Goal: Task Accomplishment & Management: Use online tool/utility

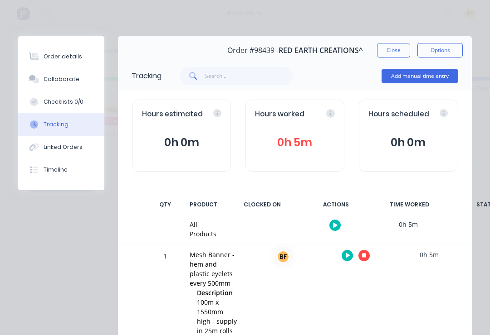
click at [367, 54] on button "Close" at bounding box center [393, 50] width 33 height 15
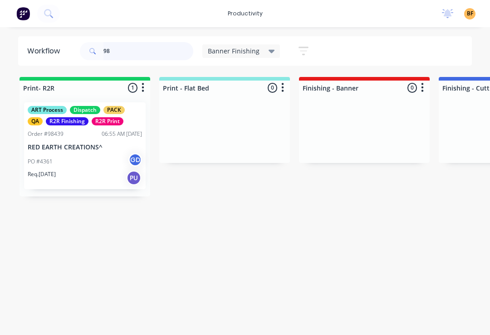
type input "9"
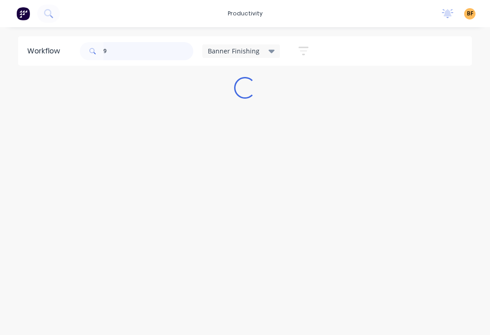
type input "98"
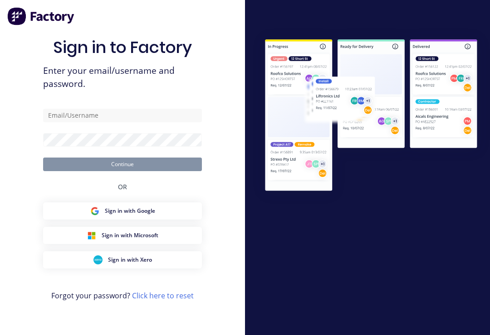
click at [172, 218] on button "Sign in with Google" at bounding box center [122, 211] width 159 height 17
click at [152, 122] on input "text" at bounding box center [122, 116] width 159 height 14
type input "[EMAIL_ADDRESS][DOMAIN_NAME]"
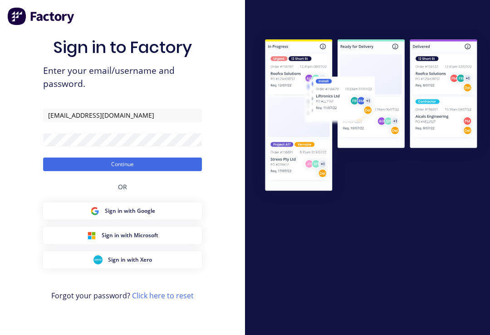
click at [122, 171] on button "Continue" at bounding box center [122, 165] width 159 height 14
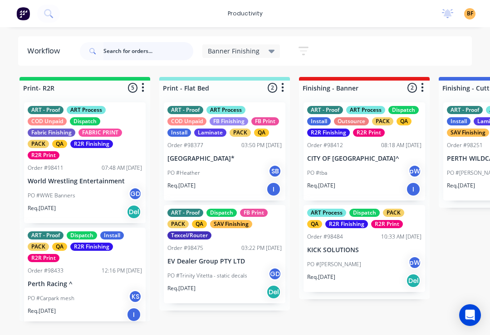
click at [162, 54] on input "text" at bounding box center [148, 51] width 90 height 18
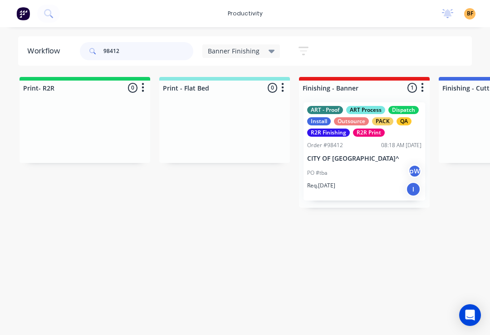
type input "98412"
click at [367, 178] on div "PO #tba pW" at bounding box center [364, 173] width 114 height 17
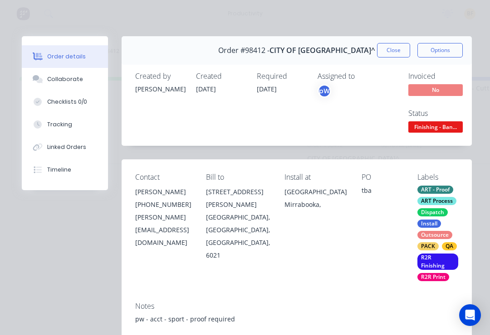
click at [367, 56] on button "Close" at bounding box center [393, 50] width 33 height 15
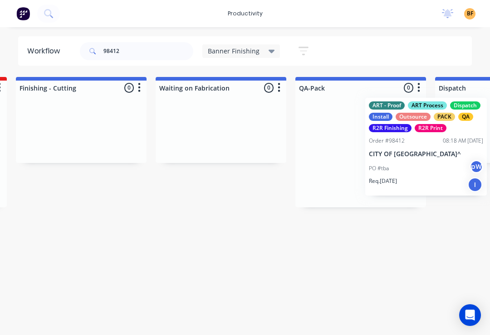
scroll to position [0, 430]
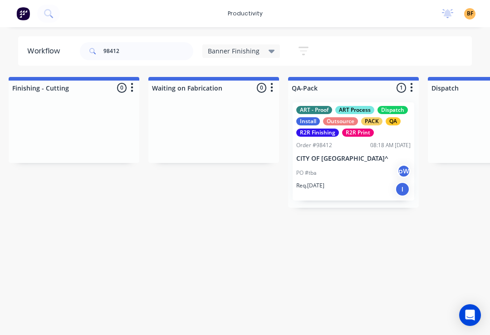
click at [367, 180] on div "PO #tba pW" at bounding box center [353, 173] width 114 height 17
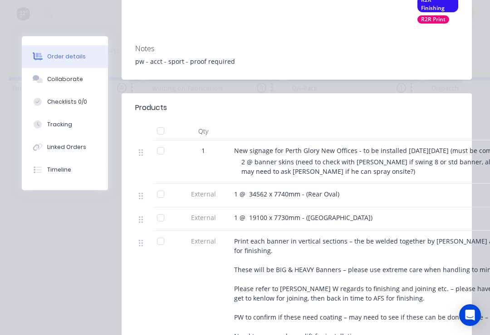
scroll to position [258, 0]
click at [70, 174] on button "Timeline" at bounding box center [65, 170] width 86 height 23
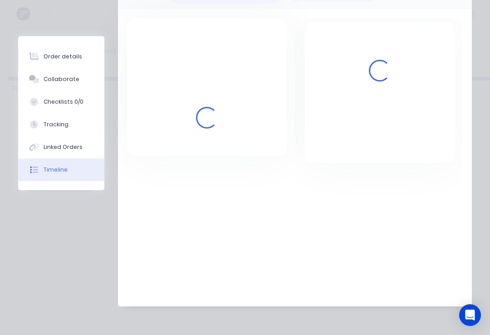
scroll to position [93, 0]
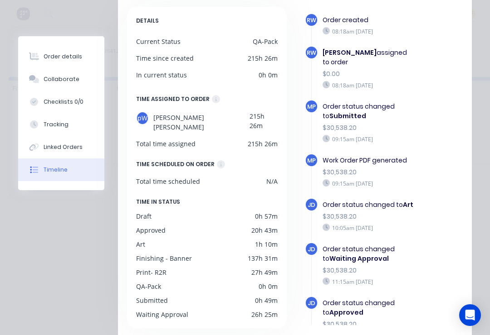
click at [78, 147] on div "Linked Orders" at bounding box center [63, 147] width 39 height 8
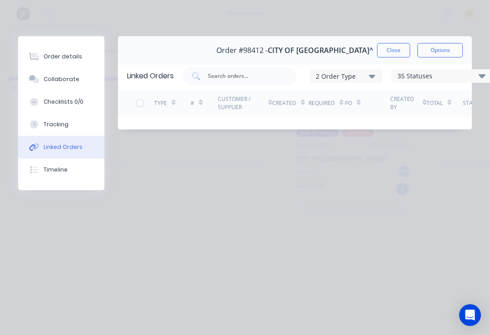
click at [58, 126] on div "Tracking" at bounding box center [56, 125] width 25 height 8
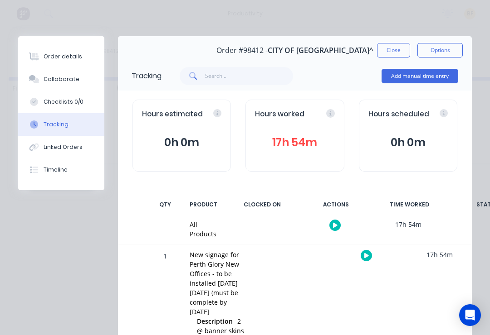
click at [367, 52] on button "Close" at bounding box center [393, 50] width 33 height 15
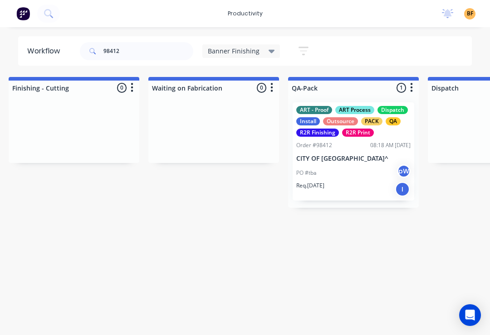
click at [265, 58] on div "Banner Finishing" at bounding box center [241, 51] width 78 height 14
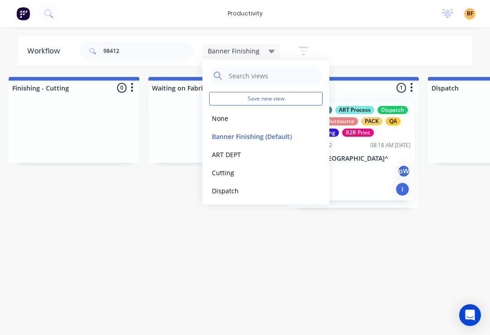
click at [227, 123] on button "None" at bounding box center [257, 118] width 97 height 10
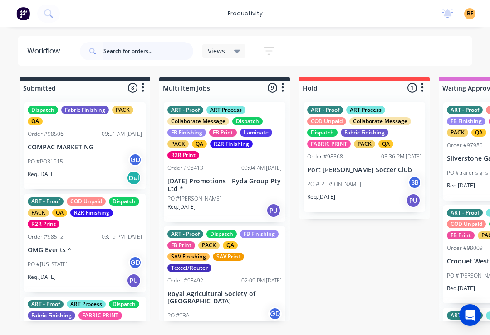
click at [151, 56] on input "text" at bounding box center [148, 51] width 90 height 18
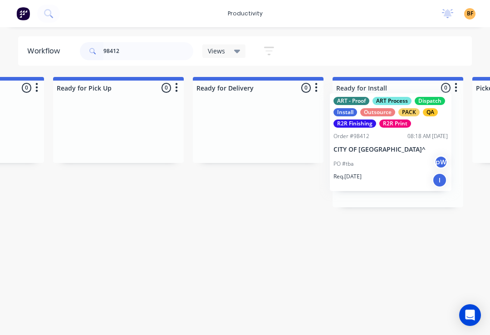
scroll to position [0, 2623]
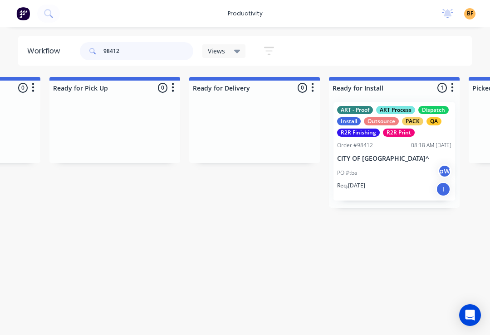
click at [166, 54] on input "98412" at bounding box center [148, 51] width 90 height 18
type input "9"
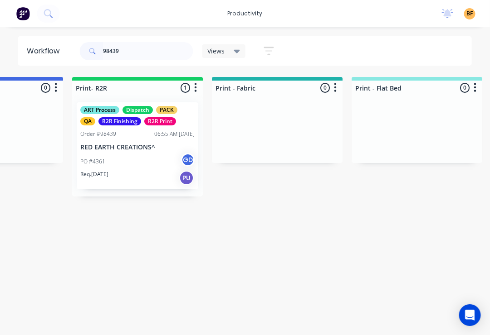
scroll to position [0, 1064]
click at [152, 164] on div "PO #4361 GD" at bounding box center [137, 161] width 114 height 17
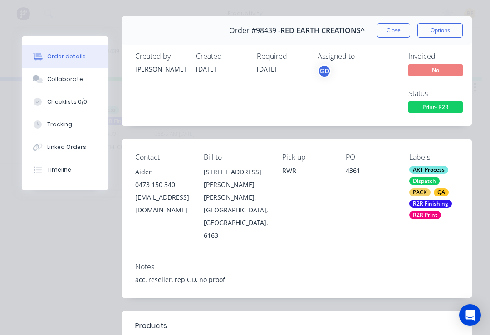
scroll to position [19, 0]
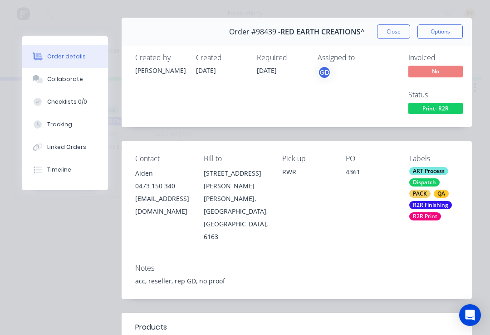
click at [71, 126] on button "Tracking" at bounding box center [65, 124] width 86 height 23
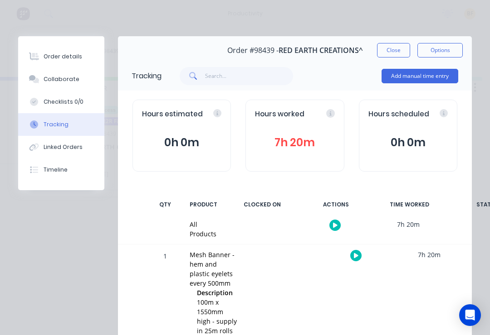
scroll to position [0, 0]
click at [367, 50] on button "Close" at bounding box center [393, 50] width 33 height 15
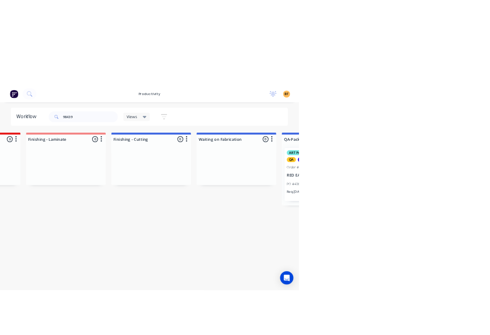
scroll to position [0, 2127]
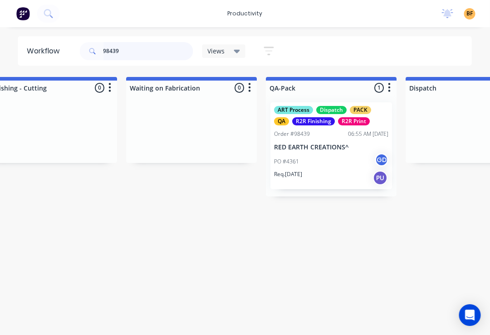
click at [165, 51] on input "98439" at bounding box center [148, 51] width 90 height 18
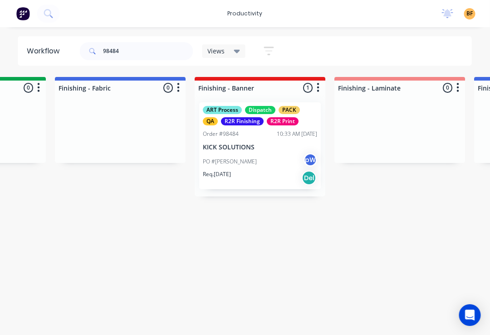
scroll to position [0, 1641]
type input "98484"
click at [258, 165] on div "PO #[PERSON_NAME]" at bounding box center [258, 161] width 114 height 17
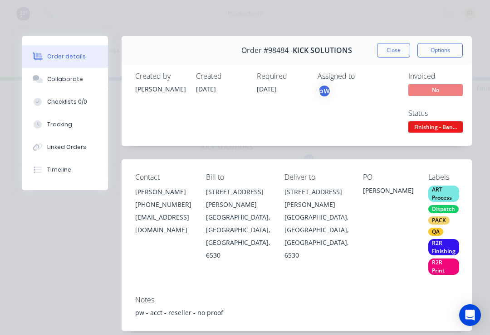
click at [64, 126] on div "Tracking" at bounding box center [59, 125] width 25 height 8
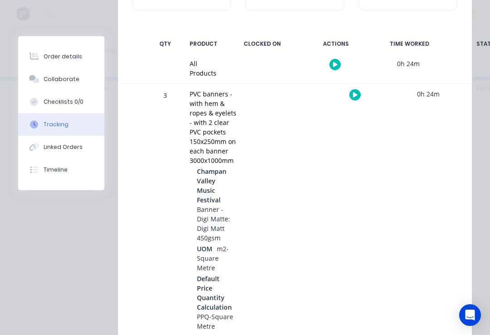
scroll to position [160, 0]
click at [350, 99] on button "button" at bounding box center [354, 95] width 11 height 11
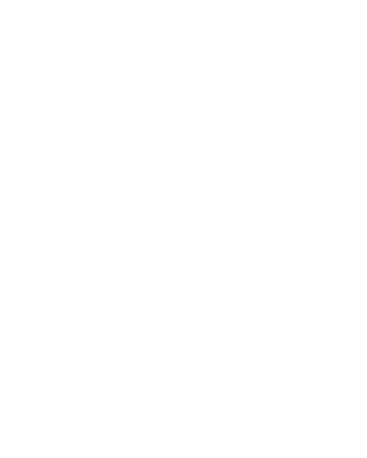
scroll to position [0, 0]
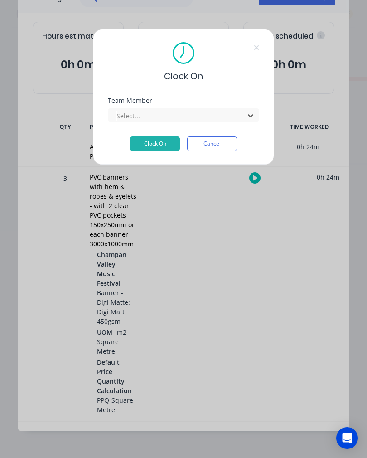
click at [167, 146] on button "Clock On" at bounding box center [155, 143] width 50 height 15
